Goal: Transaction & Acquisition: Book appointment/travel/reservation

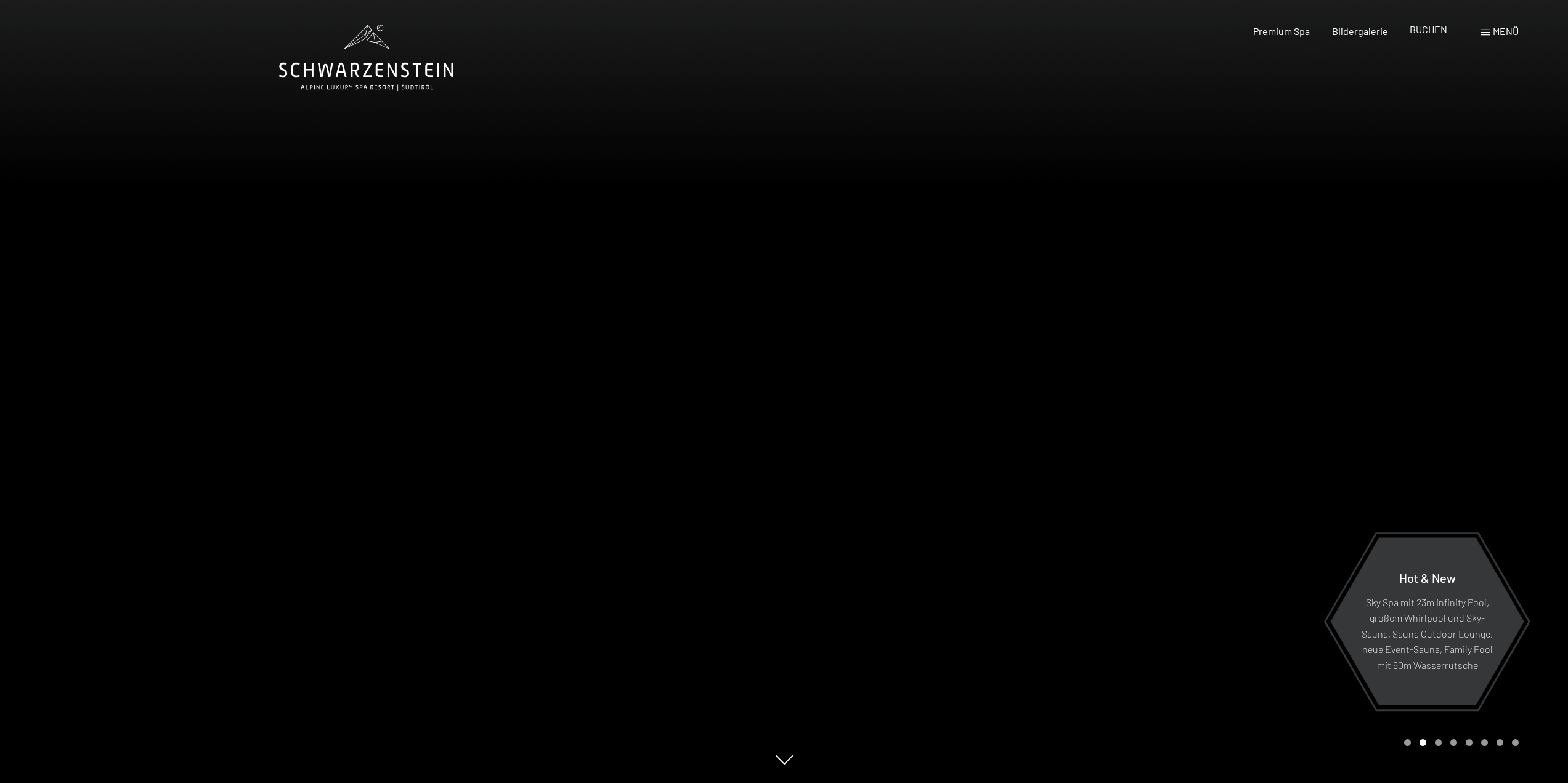
click at [1418, 26] on span "BUCHEN" at bounding box center [1428, 29] width 38 height 12
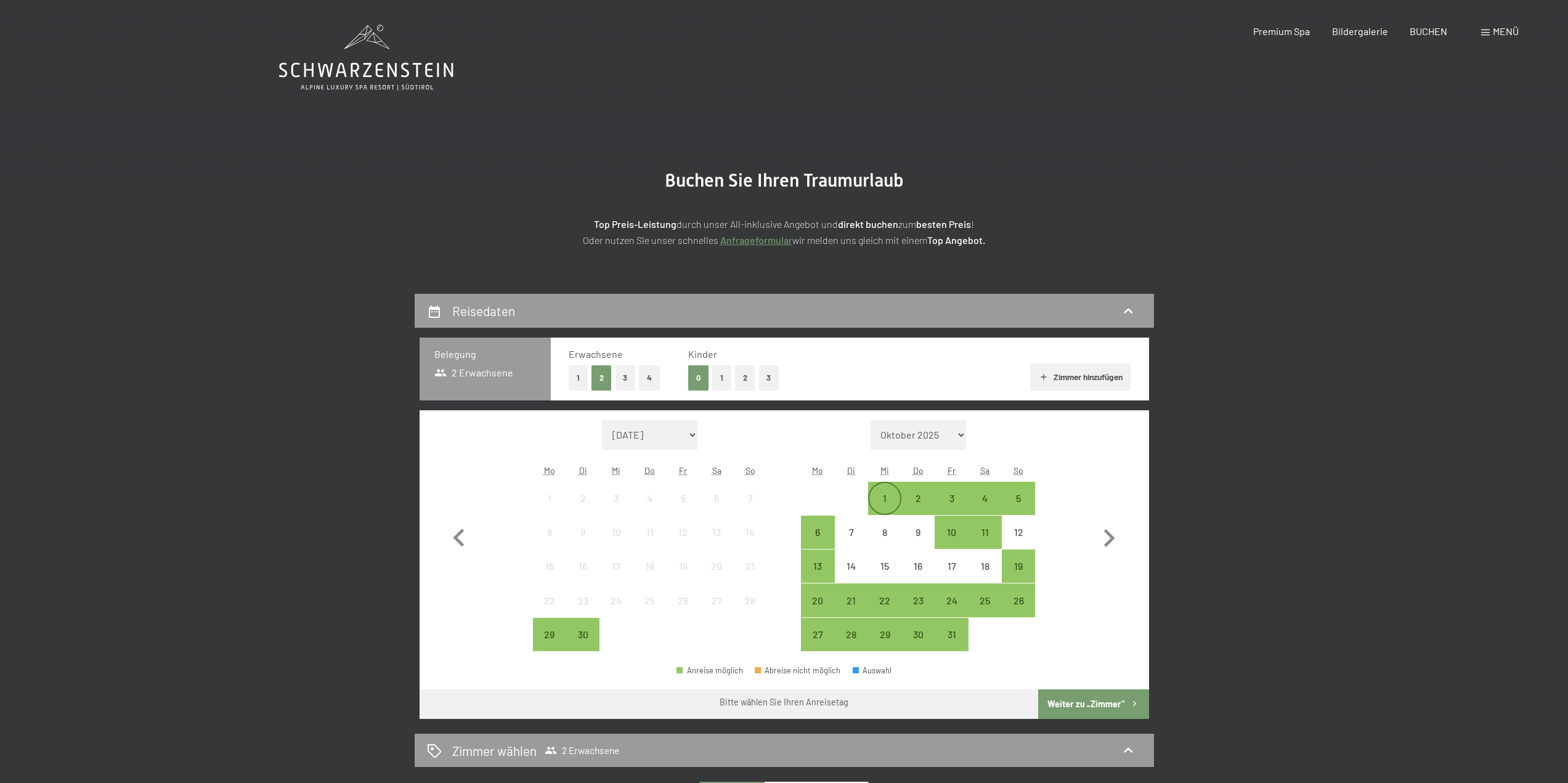
click at [871, 497] on div "1" at bounding box center [885, 509] width 31 height 31
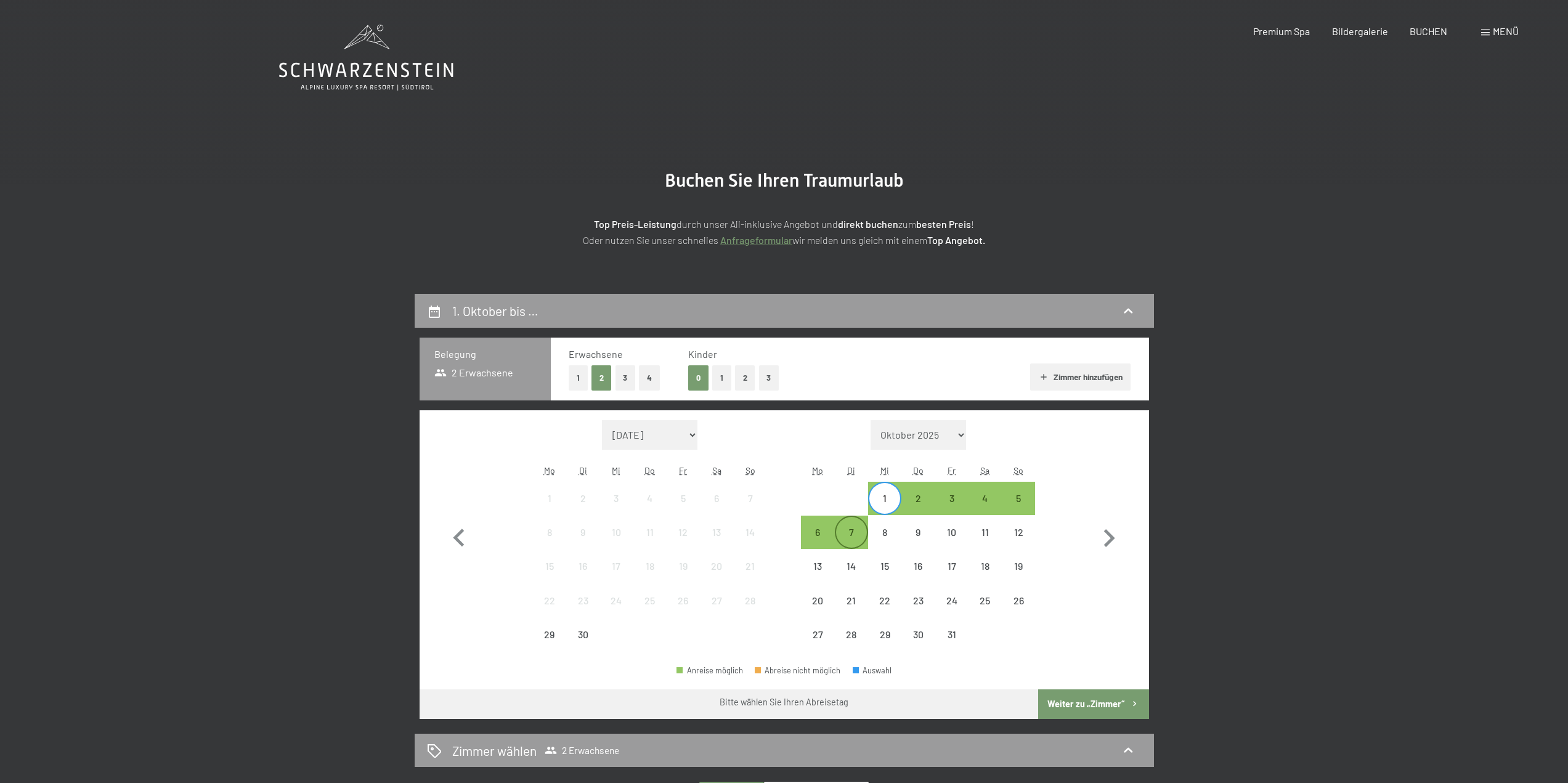
click at [861, 531] on div "7" at bounding box center [852, 543] width 31 height 31
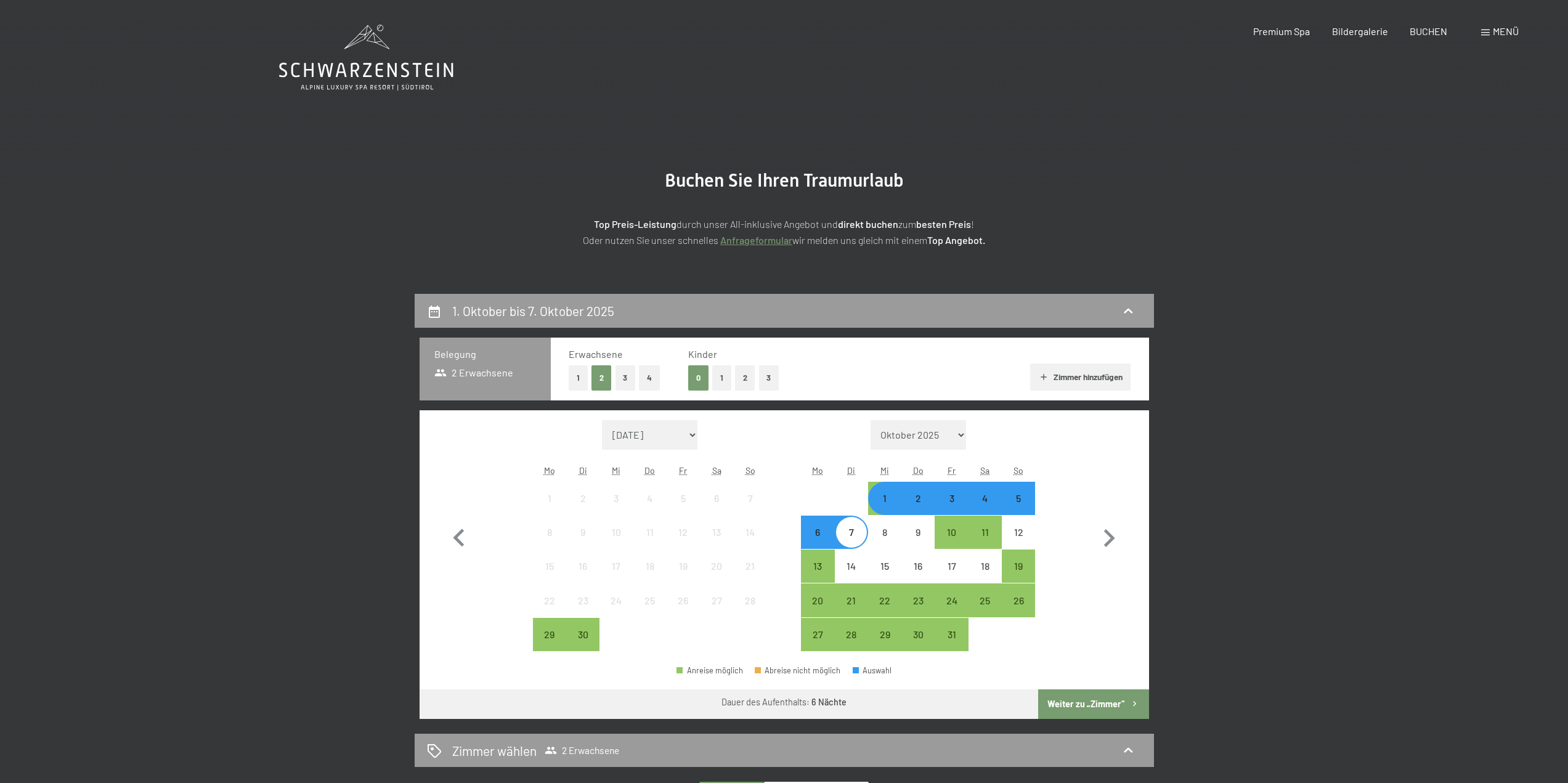
click at [846, 607] on div "21" at bounding box center [852, 611] width 31 height 31
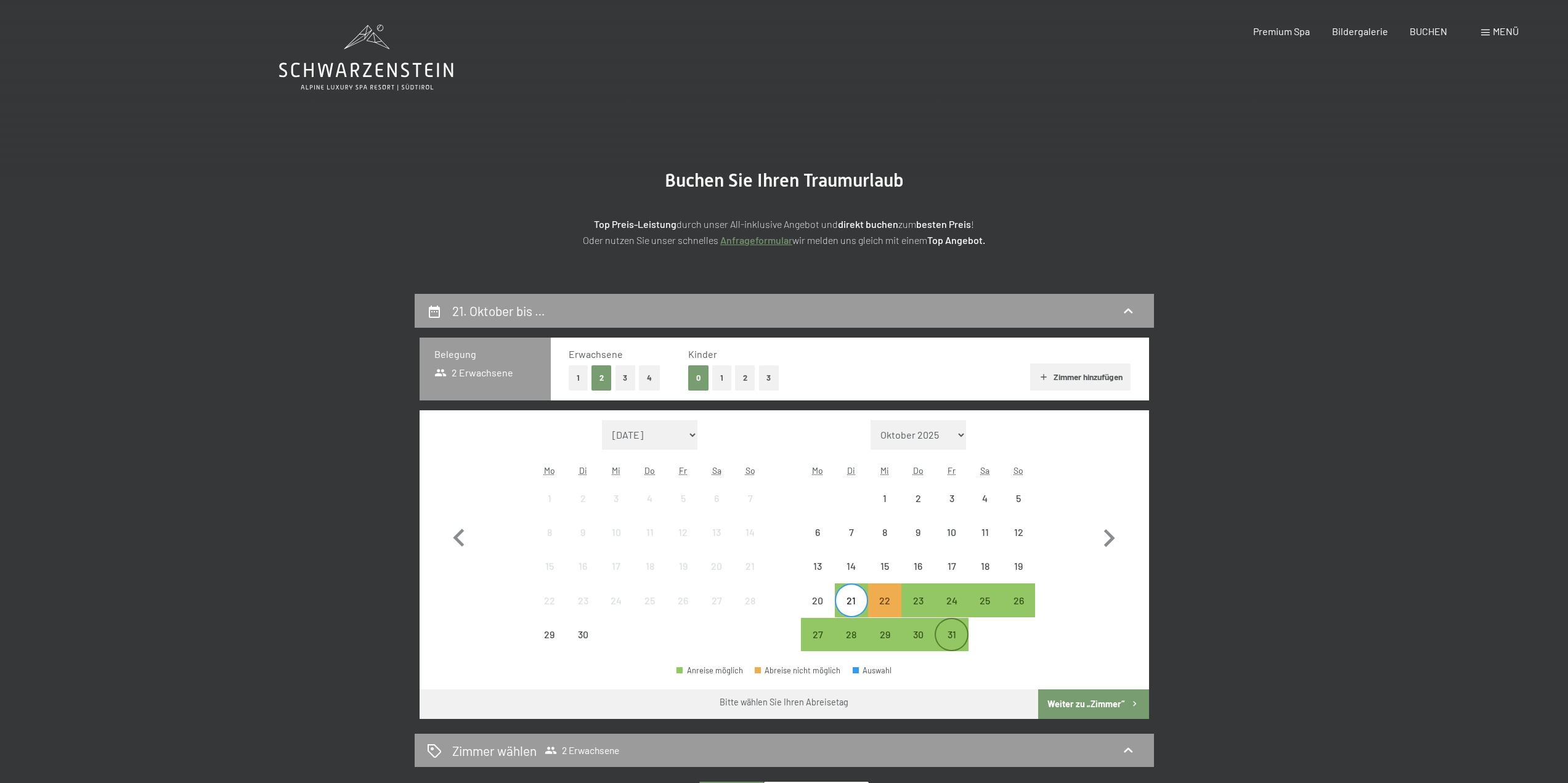
click at [952, 630] on div "31" at bounding box center [951, 645] width 31 height 31
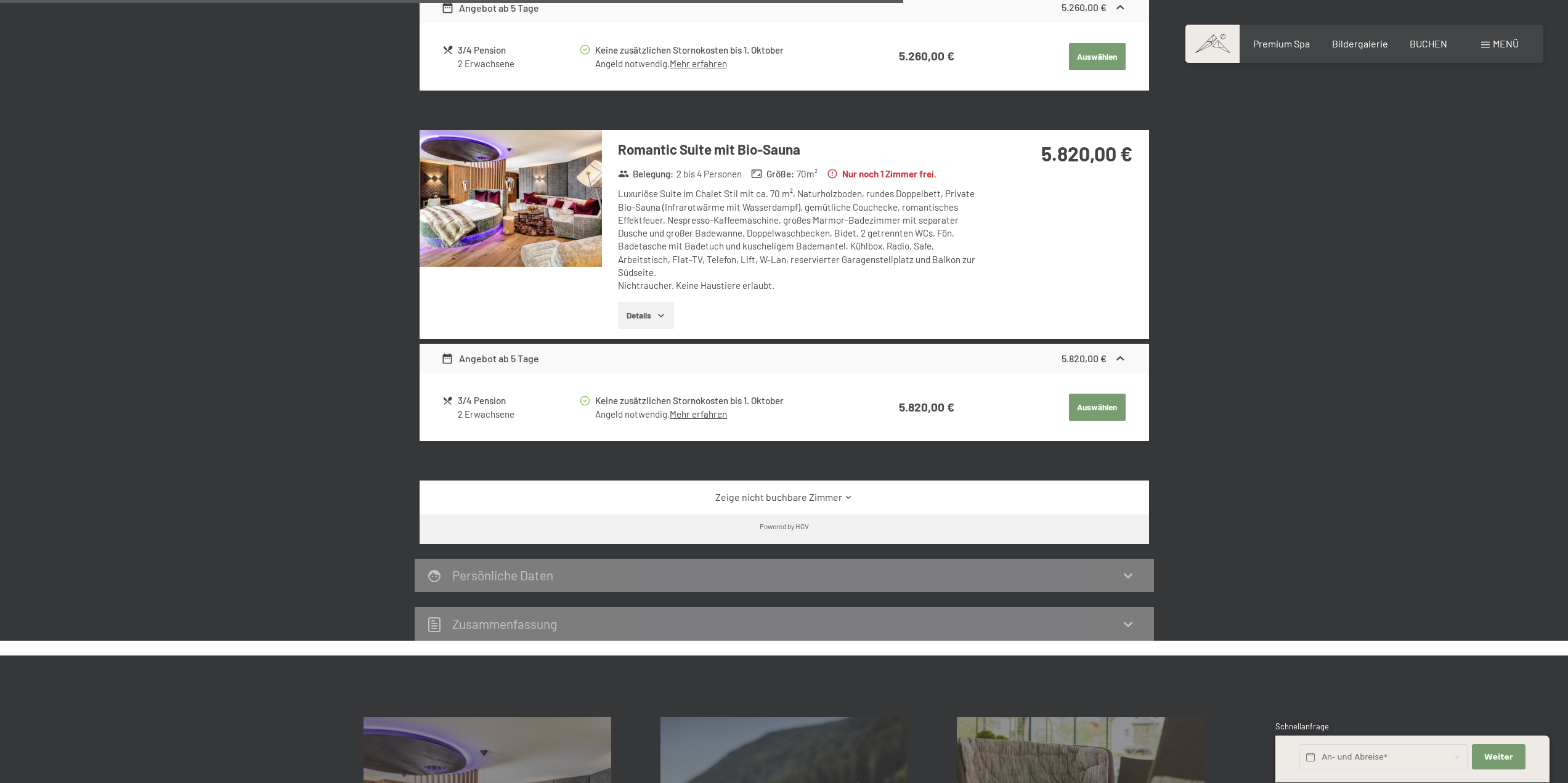
scroll to position [1048, 0]
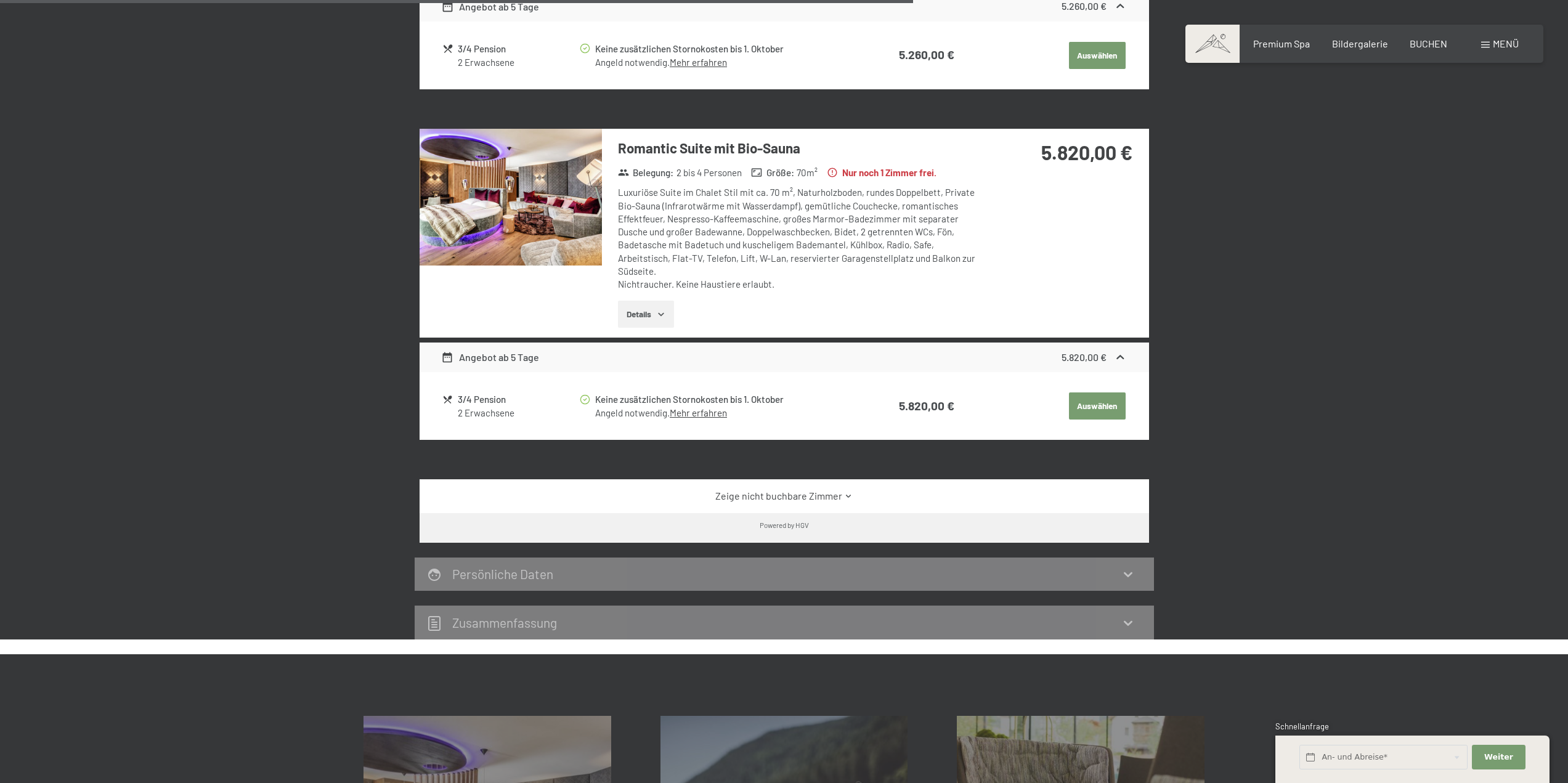
click at [837, 498] on link "Zeige nicht buchbare Zimmer" at bounding box center [784, 496] width 685 height 14
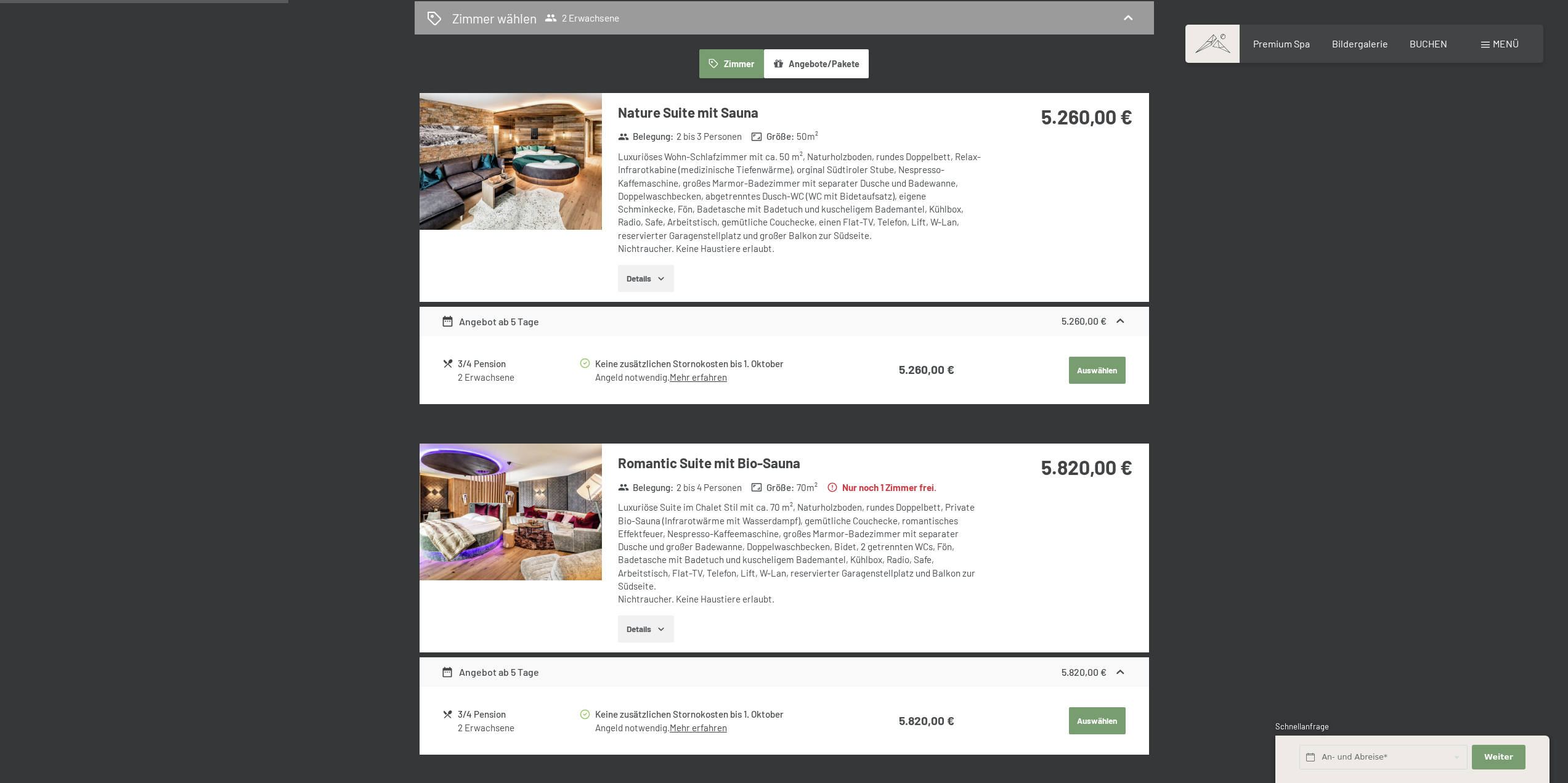
scroll to position [678, 0]
